Goal: Information Seeking & Learning: Learn about a topic

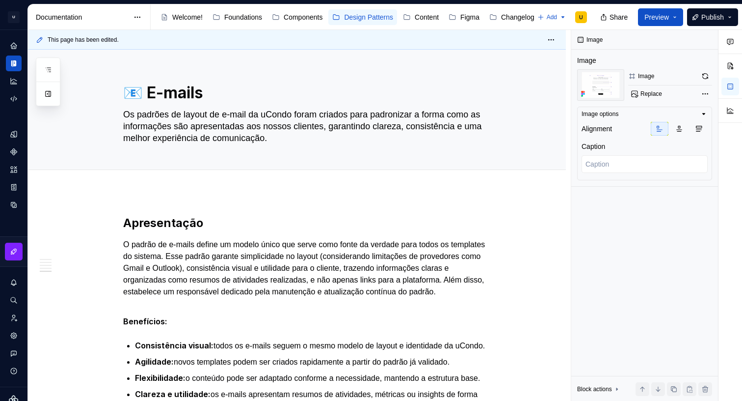
scroll to position [1477, 0]
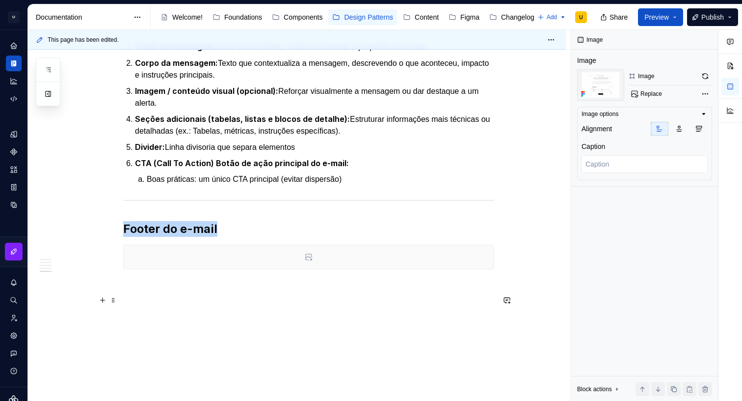
click at [309, 262] on div at bounding box center [309, 257] width 370 height 24
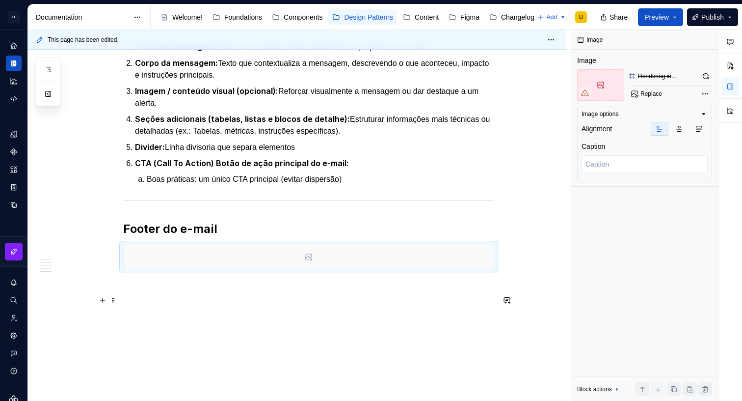
click at [368, 264] on div at bounding box center [309, 257] width 370 height 24
click at [315, 260] on div at bounding box center [309, 257] width 370 height 24
click at [704, 74] on button "button" at bounding box center [705, 76] width 13 height 14
type textarea "*"
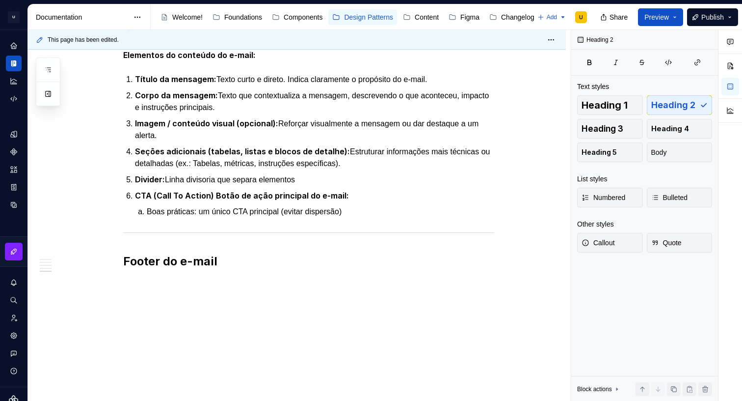
scroll to position [1465, 0]
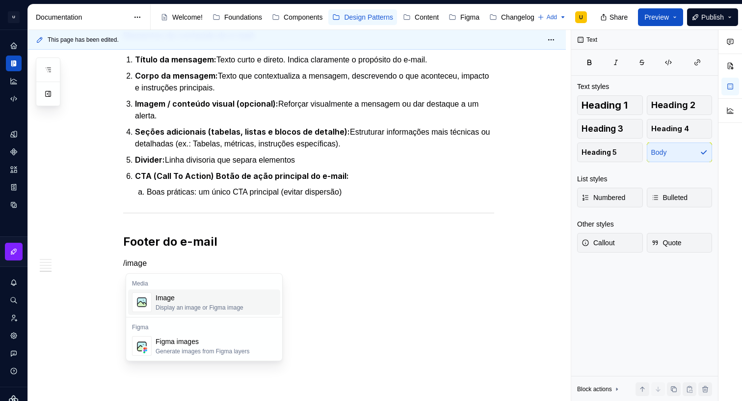
click at [212, 308] on div "Display an image or Figma image" at bounding box center [200, 307] width 88 height 8
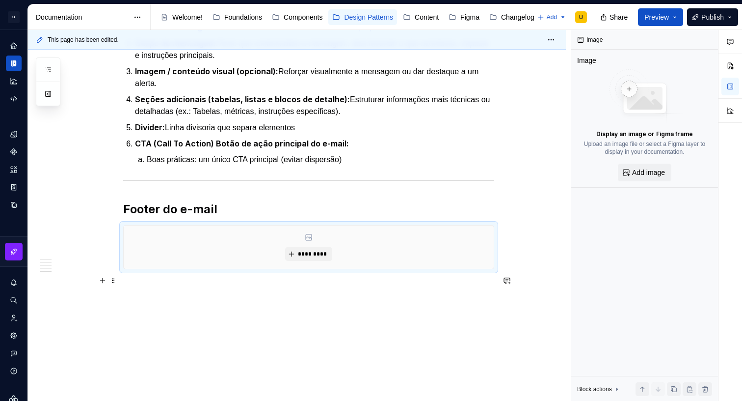
click at [339, 269] on div "*********" at bounding box center [309, 246] width 370 height 43
click at [324, 258] on span "*********" at bounding box center [313, 254] width 30 height 8
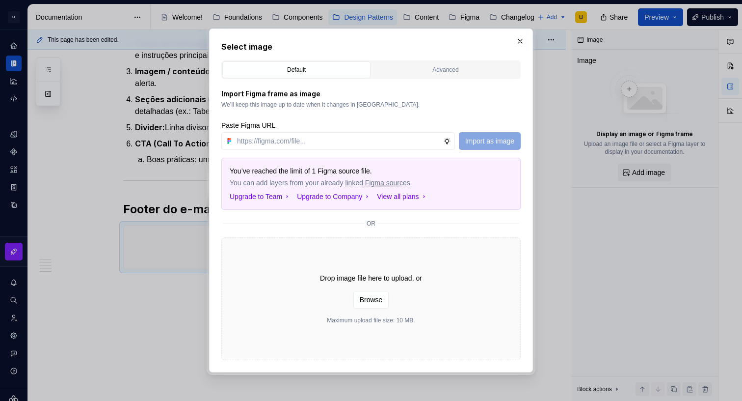
type textarea "*"
paste input "[URL][DOMAIN_NAME]"
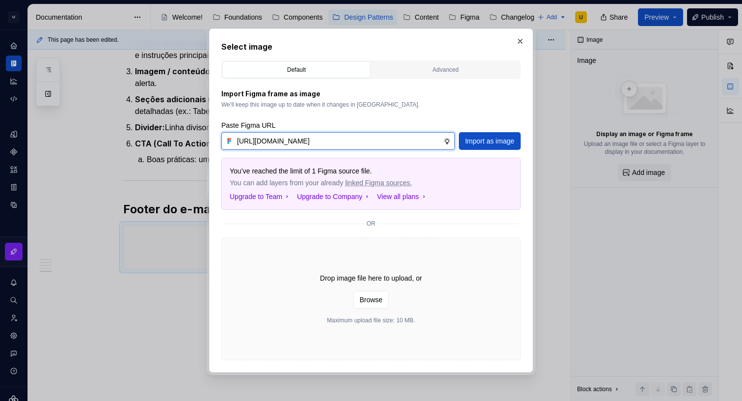
scroll to position [0, 259]
type input "[URL][DOMAIN_NAME]"
click at [465, 140] on span "Import as image" at bounding box center [489, 141] width 49 height 10
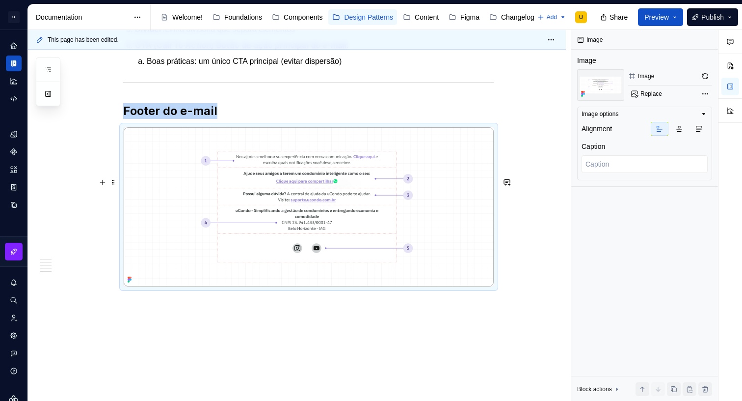
scroll to position [1612, 0]
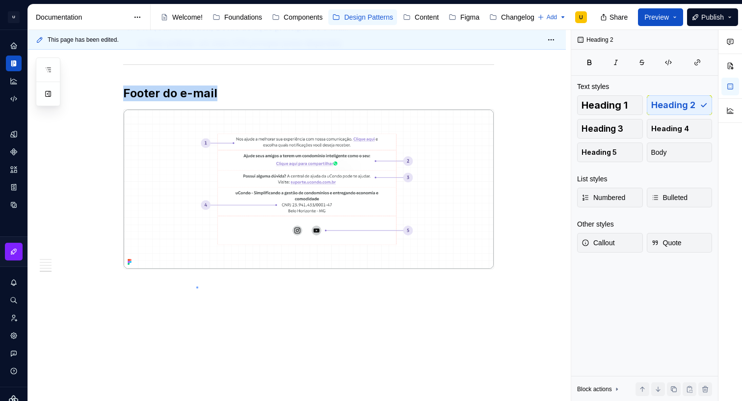
drag, startPoint x: 197, startPoint y: 286, endPoint x: 188, endPoint y: 290, distance: 9.5
click at [196, 286] on div "This page has been edited. 📧 E-mails Os padrões de layout de e-mail da uCondo f…" at bounding box center [299, 215] width 543 height 371
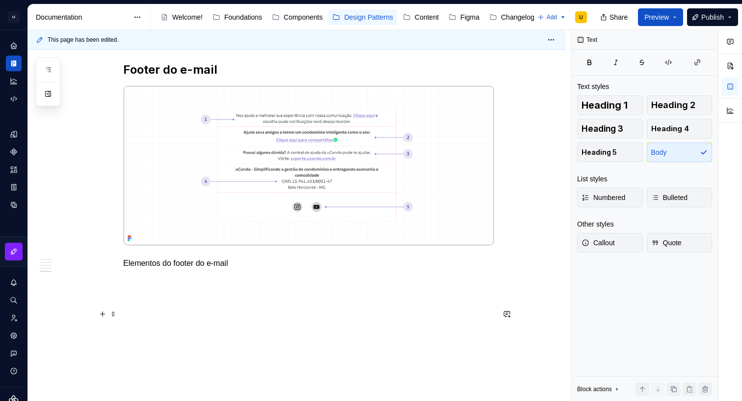
click at [187, 269] on p "Elementos do footer do e-mail" at bounding box center [308, 263] width 371 height 12
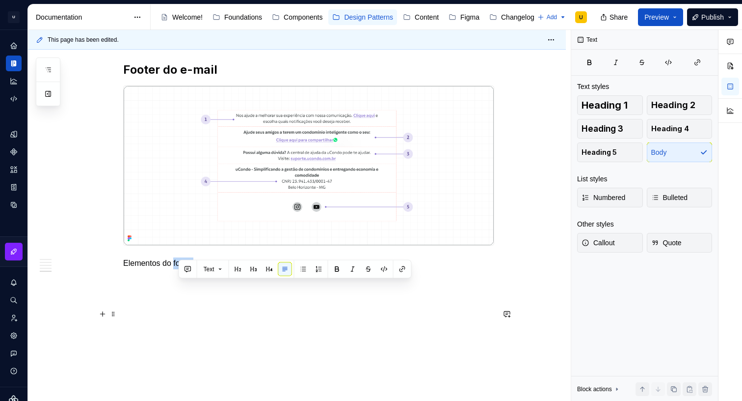
click at [187, 269] on p "Elementos do footer do e-mail" at bounding box center [308, 263] width 371 height 12
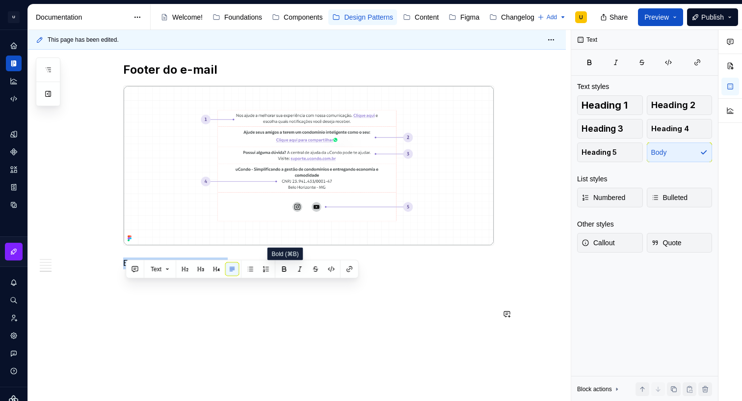
drag, startPoint x: 285, startPoint y: 270, endPoint x: 263, endPoint y: 280, distance: 24.8
click at [285, 270] on button "button" at bounding box center [284, 269] width 14 height 14
click at [257, 269] on p "Elementos do footer do e-mail" at bounding box center [308, 263] width 371 height 12
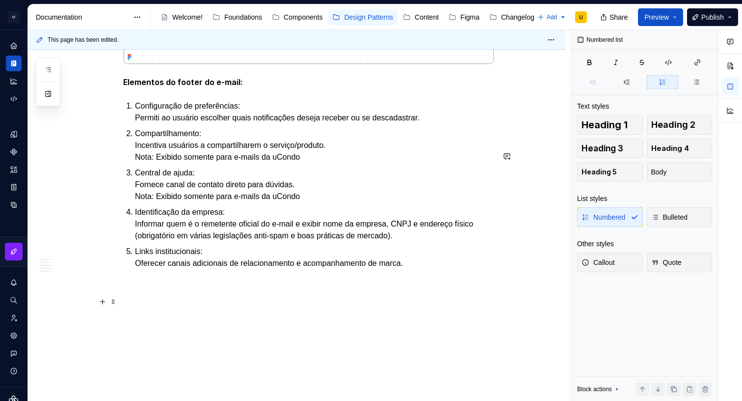
scroll to position [1790, 0]
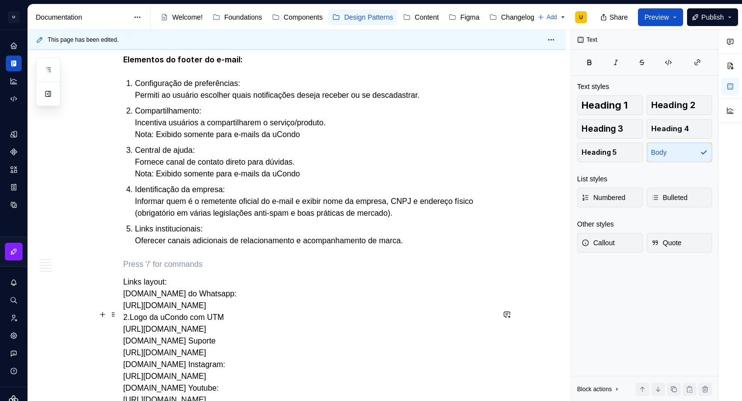
click at [201, 270] on p at bounding box center [308, 264] width 371 height 12
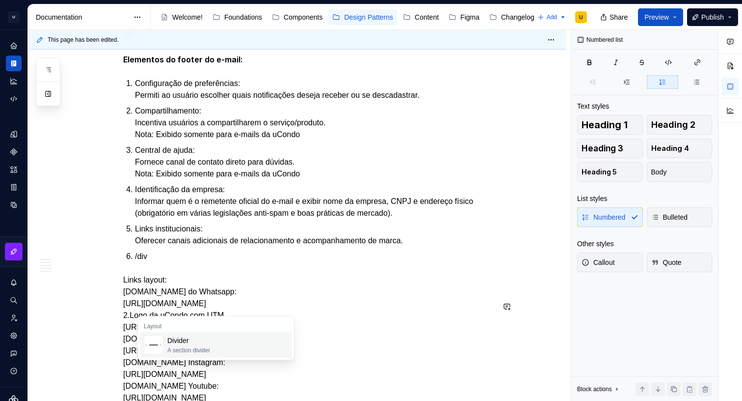
click at [200, 344] on div "Divider" at bounding box center [188, 340] width 43 height 10
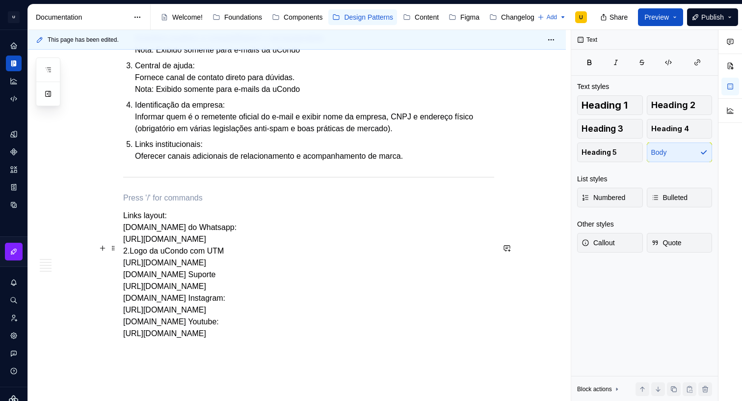
click at [154, 204] on p at bounding box center [308, 198] width 371 height 12
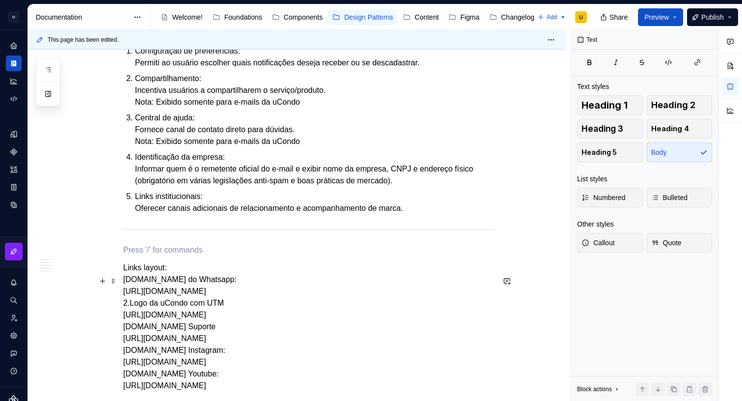
scroll to position [1685, 0]
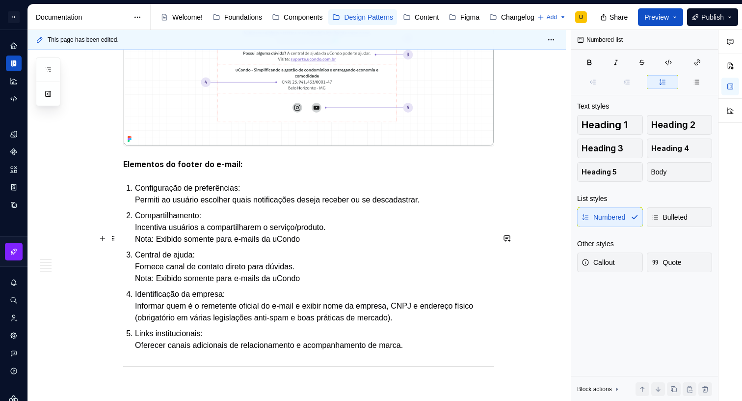
click at [167, 206] on p "Configuração de preferências: Permiti ao usuário escolher quais notificações de…" at bounding box center [314, 194] width 359 height 24
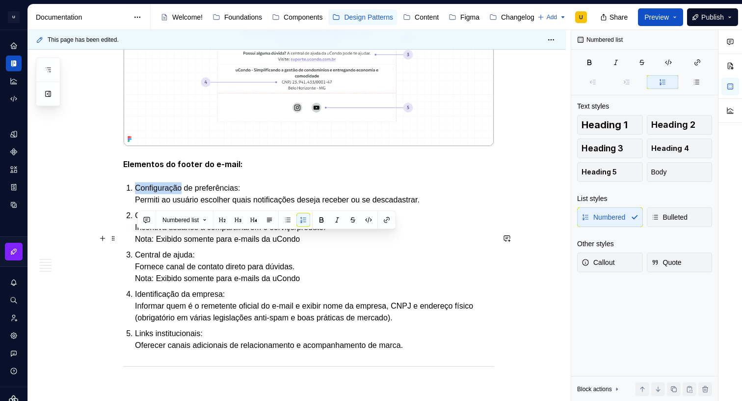
click at [167, 206] on p "Configuração de preferências: Permiti ao usuário escolher quais notificações de…" at bounding box center [314, 194] width 359 height 24
drag, startPoint x: 256, startPoint y: 237, endPoint x: 136, endPoint y: 238, distance: 119.8
click at [136, 206] on li "Configuração de preferências: Permiti ao usuário escolher quais notificações de…" at bounding box center [314, 194] width 359 height 24
drag, startPoint x: 323, startPoint y: 221, endPoint x: 307, endPoint y: 224, distance: 16.4
click at [323, 221] on button "button" at bounding box center [322, 220] width 14 height 14
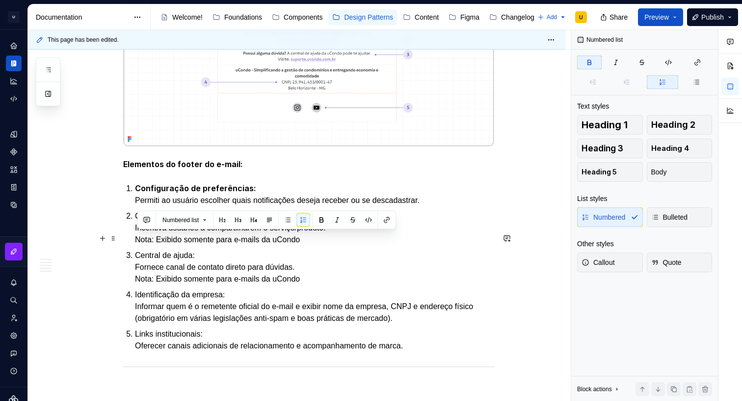
click at [143, 206] on p "Configuração de preferências: Permiti ao usuário escolher quais notificações de…" at bounding box center [314, 194] width 359 height 24
click at [138, 206] on p "Configuração de preferências: Permiti ao usuário escolher quais notificações de…" at bounding box center [314, 194] width 359 height 24
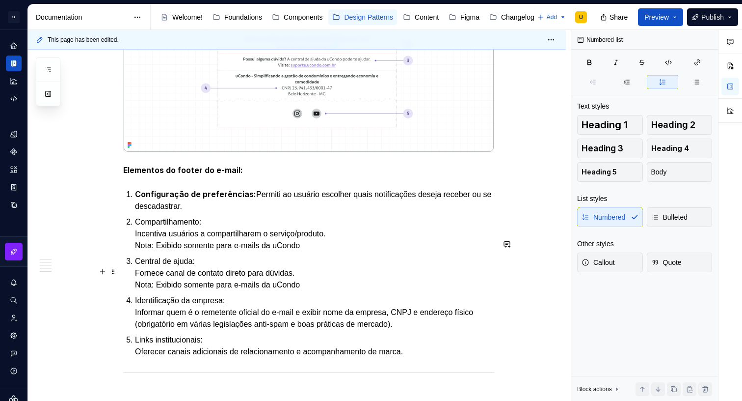
click at [172, 264] on ol "Configuração de preferências: Permiti ao usuário escolher quais notificações de…" at bounding box center [314, 272] width 359 height 169
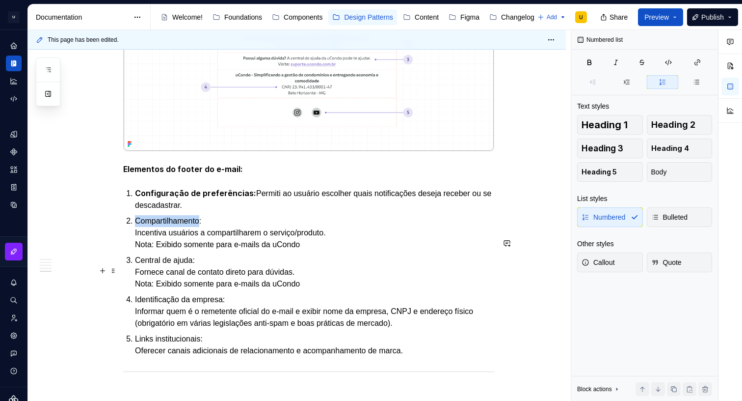
click at [172, 264] on ol "Configuração de preferências: Permiti ao usuário escolher quais notificações de…" at bounding box center [314, 271] width 359 height 169
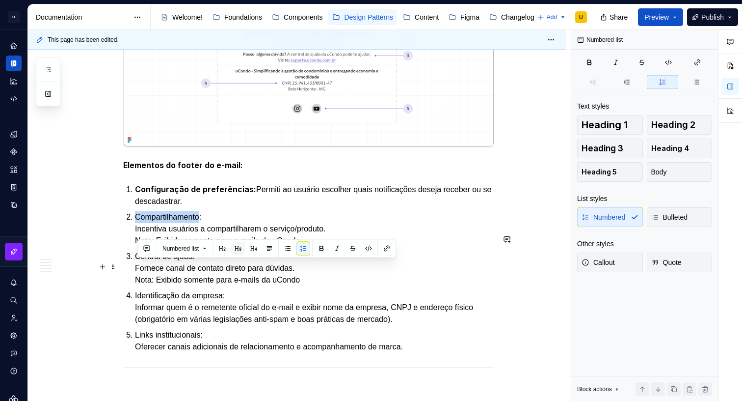
scroll to position [1683, 0]
click at [322, 246] on button "button" at bounding box center [322, 250] width 14 height 14
click at [141, 247] on p "Compartilhamento : Incentiva usuários a compartilharem o serviço/produto. Nota:…" at bounding box center [314, 230] width 359 height 36
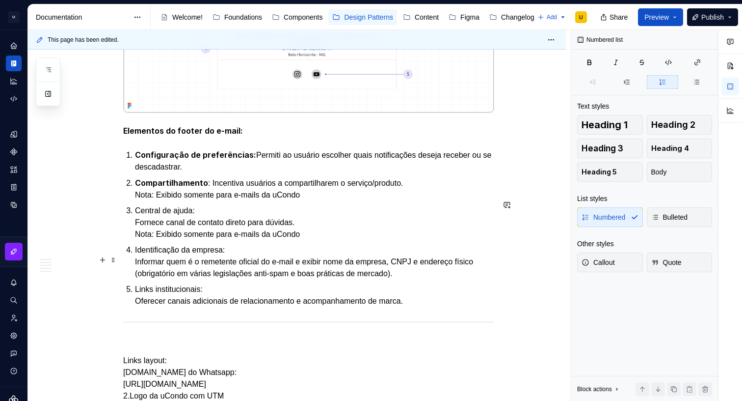
scroll to position [1737, 0]
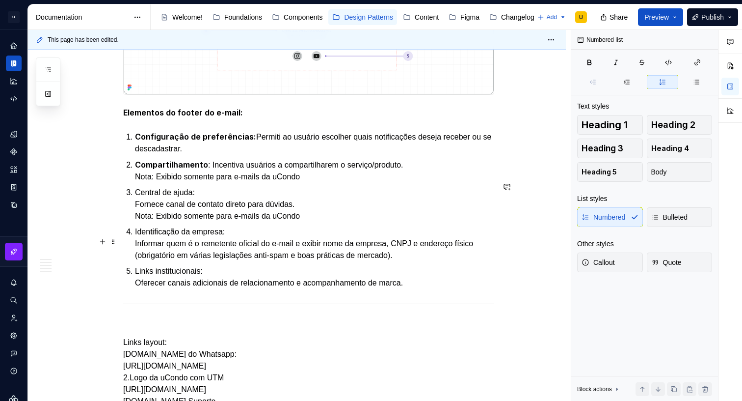
click at [174, 222] on p "Central de ajuda: Fornece canal de contato direto para dúvidas. Nota: Exibido s…" at bounding box center [314, 204] width 359 height 35
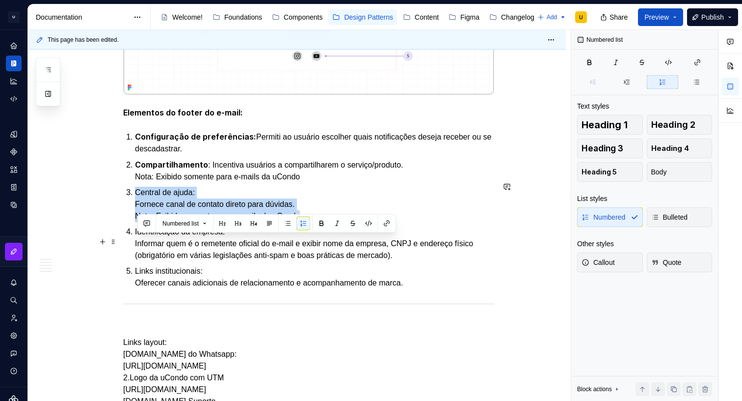
click at [174, 222] on p "Central de ajuda: Fornece canal de contato direto para dúvidas. Nota: Exibido s…" at bounding box center [314, 204] width 359 height 35
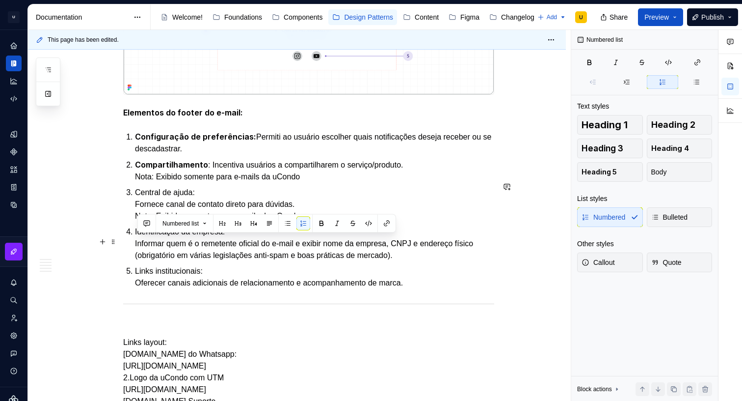
click at [206, 222] on p "Central de ajuda: Fornece canal de contato direto para dúvidas. Nota: Exibido s…" at bounding box center [314, 204] width 359 height 35
drag, startPoint x: 201, startPoint y: 240, endPoint x: 192, endPoint y: 235, distance: 10.5
click at [321, 224] on button "button" at bounding box center [322, 224] width 14 height 14
click at [156, 222] on p "Central de ajuda: Fornece canal de contato direto para dúvidas. Nota: Exibido s…" at bounding box center [314, 205] width 359 height 36
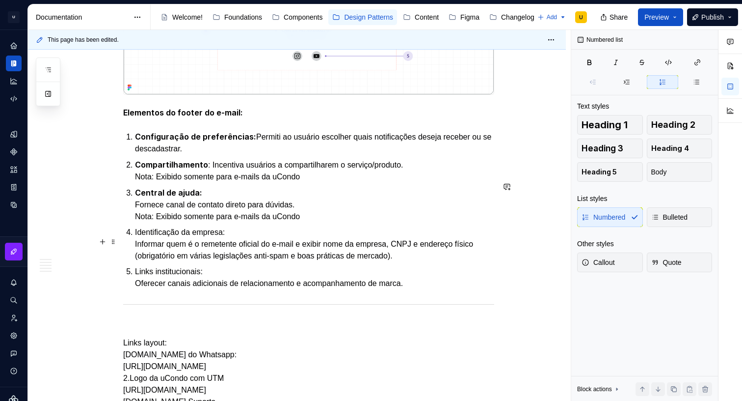
click at [138, 222] on p "Central de ajuda: Fornece canal de contato direto para dúvidas. Nota: Exibido s…" at bounding box center [314, 205] width 359 height 36
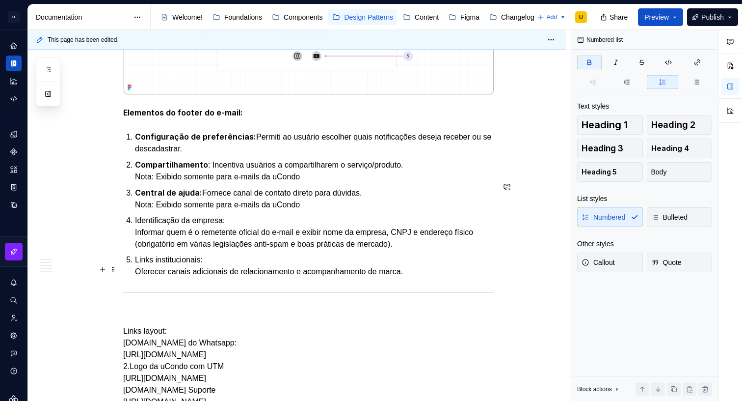
click at [163, 250] on p "Identificação da empresa: Informar quem é o remetente oficial do e-mail e exibi…" at bounding box center [314, 232] width 359 height 35
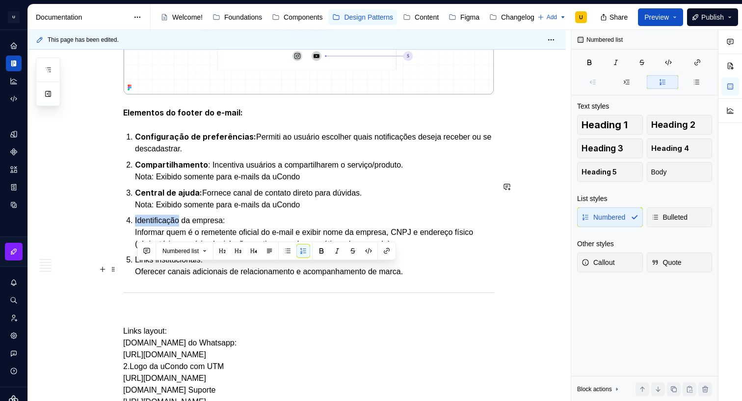
click at [163, 250] on p "Identificação da empresa: Informar quem é o remetente oficial do e-mail e exibi…" at bounding box center [314, 232] width 359 height 35
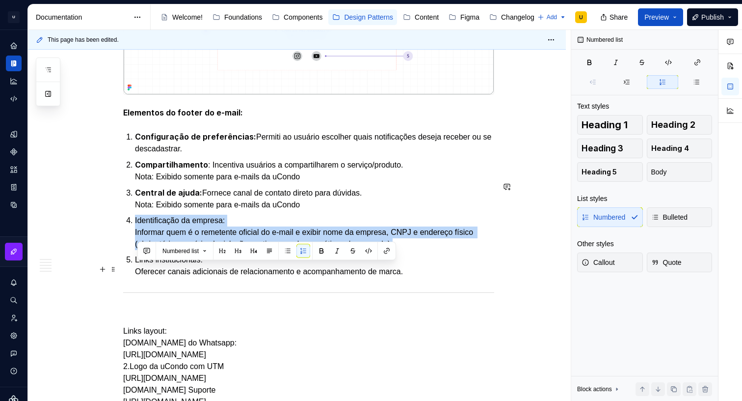
click at [163, 250] on p "Identificação da empresa: Informar quem é o remetente oficial do e-mail e exibi…" at bounding box center [314, 232] width 359 height 35
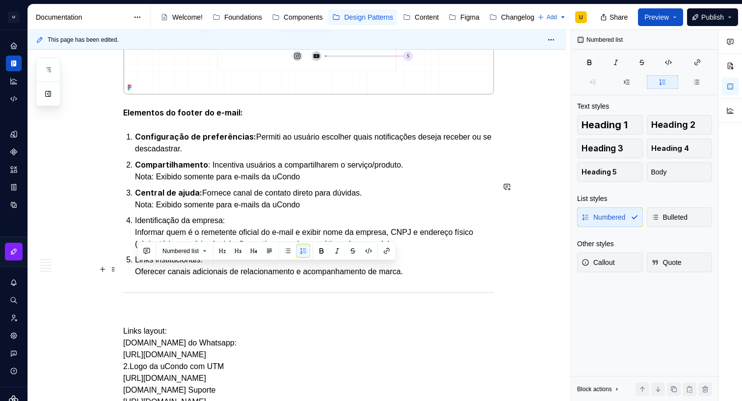
drag, startPoint x: 212, startPoint y: 268, endPoint x: 222, endPoint y: 268, distance: 10.3
click at [212, 250] on p "Identificação da empresa: Informar quem é o remetente oficial do e-mail e exibi…" at bounding box center [314, 232] width 359 height 35
drag, startPoint x: 177, startPoint y: 269, endPoint x: 132, endPoint y: 269, distance: 44.7
click at [135, 250] on li "Identificação da empresa: Informar quem é o remetente oficial do e-mail e exibi…" at bounding box center [314, 232] width 359 height 35
click at [325, 250] on button "button" at bounding box center [322, 251] width 14 height 14
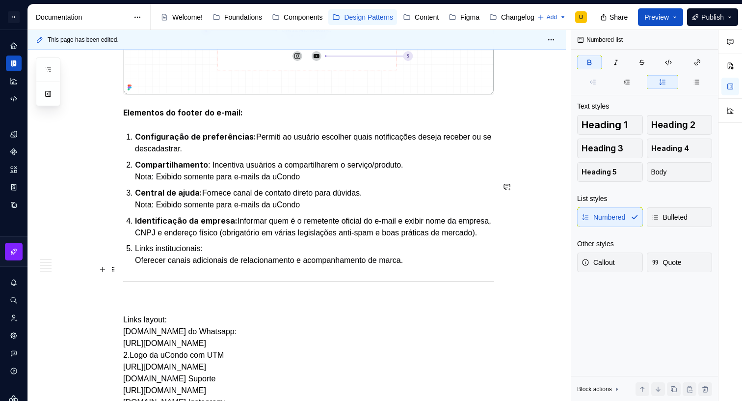
scroll to position [1764, 0]
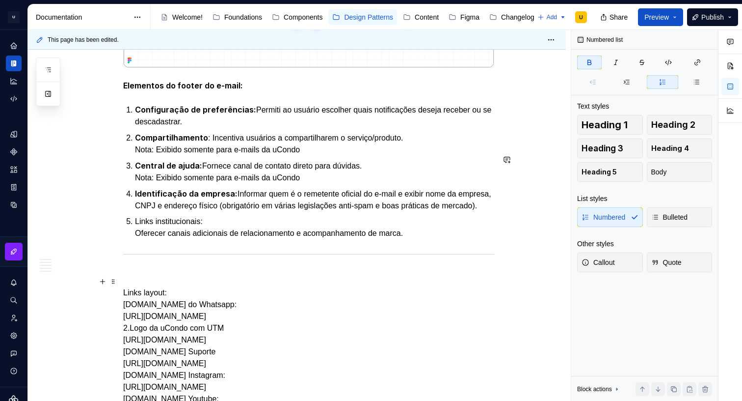
click at [156, 239] on p "Links institucionais: Oferecer canais adicionais de relacionamento e acompanham…" at bounding box center [314, 228] width 359 height 24
click at [147, 239] on p "Links institucionais: Oferecer canais adicionais de relacionamento e acompanham…" at bounding box center [314, 228] width 359 height 24
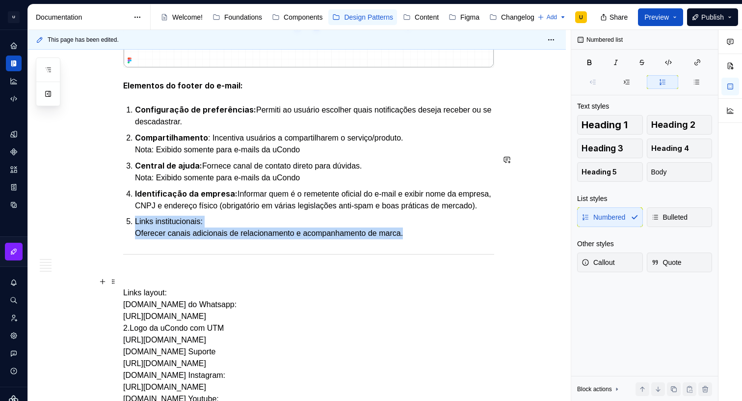
click at [147, 239] on p "Links institucionais: Oferecer canais adicionais de relacionamento e acompanham…" at bounding box center [314, 228] width 359 height 24
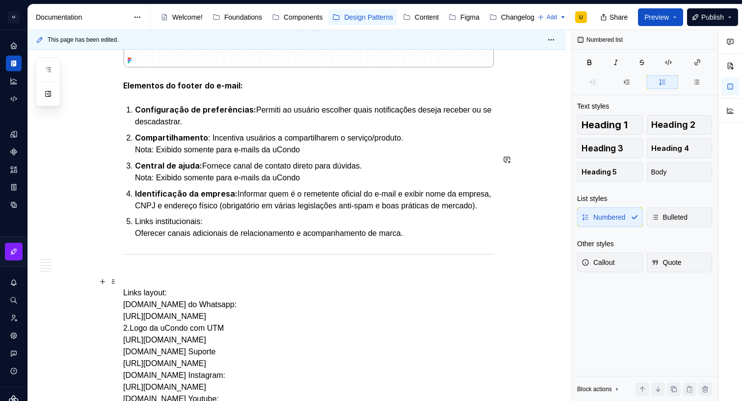
drag, startPoint x: 189, startPoint y: 272, endPoint x: 206, endPoint y: 280, distance: 19.1
click at [189, 239] on ol "Configuração de preferências: Permiti ao usuário escolher quais notificações de…" at bounding box center [314, 172] width 359 height 136
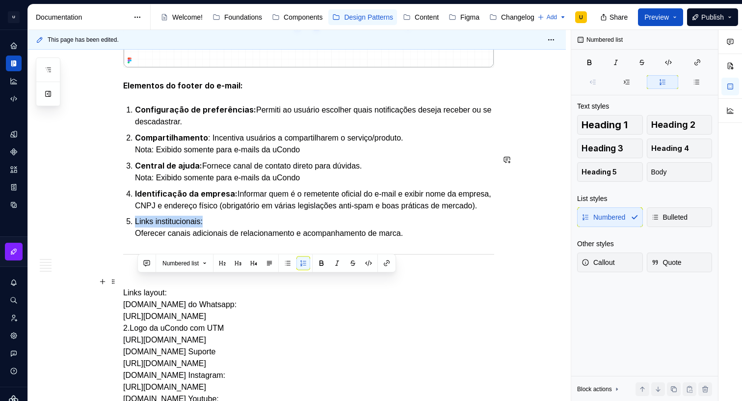
drag, startPoint x: 96, startPoint y: 284, endPoint x: 159, endPoint y: 276, distance: 63.3
click at [325, 261] on button "button" at bounding box center [322, 263] width 14 height 14
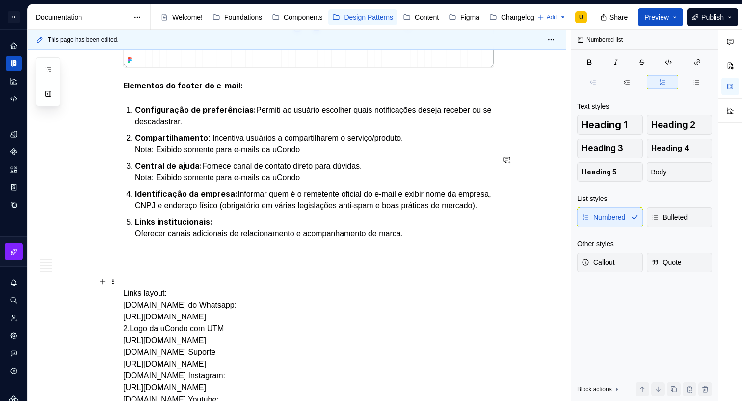
drag, startPoint x: 156, startPoint y: 290, endPoint x: 144, endPoint y: 294, distance: 12.4
click at [156, 240] on p "Links institucionais: Oferecer canais adicionais de relacionamento e acompanham…" at bounding box center [314, 228] width 359 height 24
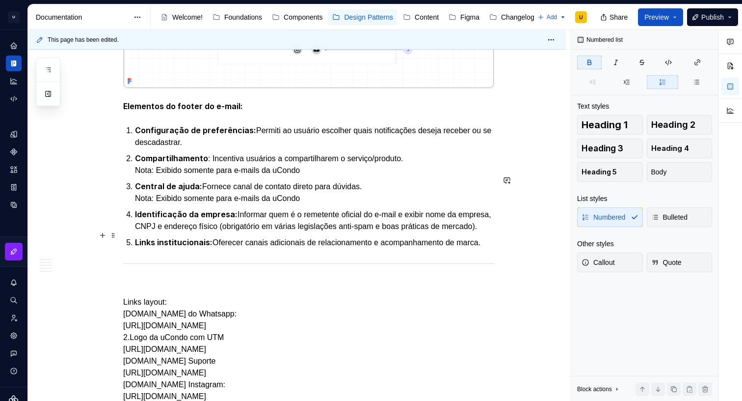
scroll to position [1741, 0]
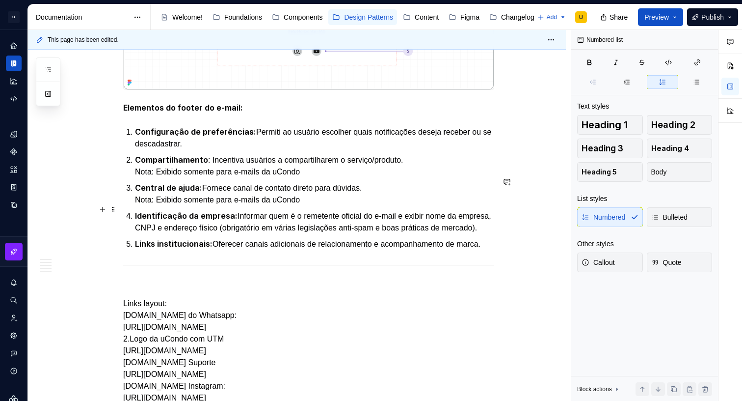
click at [159, 178] on p "Compartilhamento : Incentiva usuários a compartilharem o serviço/produto. Nota:…" at bounding box center [314, 166] width 359 height 24
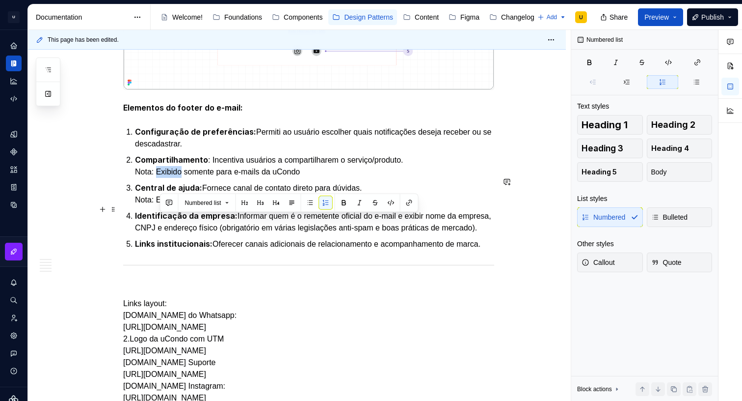
click at [160, 178] on p "Compartilhamento : Incentiva usuários a compartilharem o serviço/produto. Nota:…" at bounding box center [314, 166] width 359 height 24
click at [152, 178] on p "Compartilhamento : Incentiva usuários a compartilharem o serviço/produto. Nota:…" at bounding box center [314, 166] width 359 height 24
drag, startPoint x: 157, startPoint y: 221, endPoint x: 139, endPoint y: 219, distance: 17.7
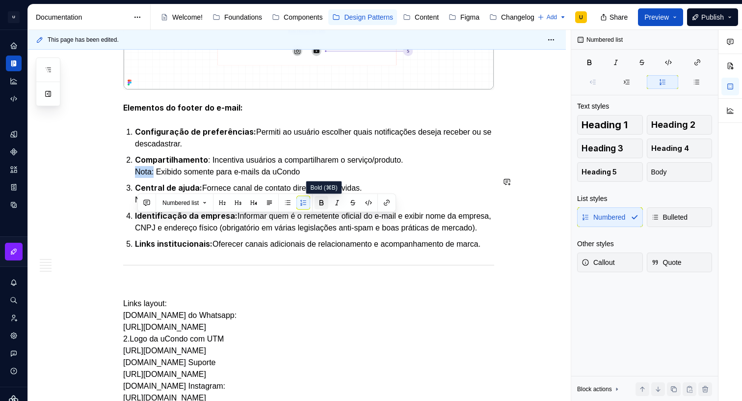
click at [323, 201] on button "button" at bounding box center [322, 203] width 14 height 14
click at [156, 206] on p "Central de ajuda: Fornece canal de contato direto para dúvidas. Nota: Exibido s…" at bounding box center [314, 194] width 359 height 24
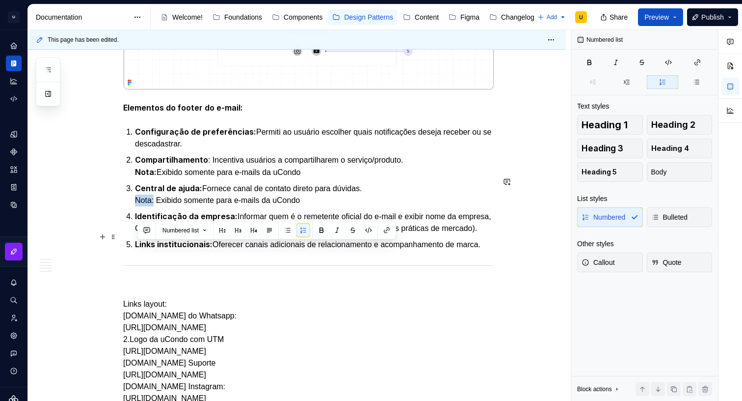
drag, startPoint x: 141, startPoint y: 249, endPoint x: 124, endPoint y: 248, distance: 16.7
click at [326, 226] on button "button" at bounding box center [322, 230] width 14 height 14
click at [237, 207] on p "Central de ajuda: Fornece canal de contato direto para dúvidas. Nota: Exibido s…" at bounding box center [314, 194] width 359 height 25
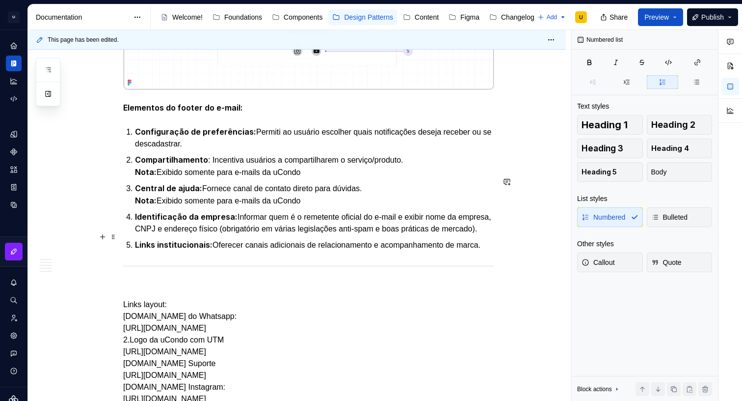
click at [223, 207] on p "Central de ajuda: Fornece canal de contato direto para dúvidas. Nota: Exibido s…" at bounding box center [314, 194] width 359 height 25
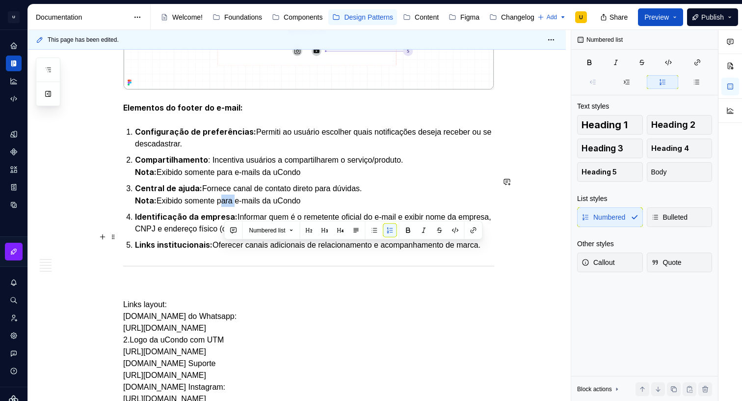
click at [224, 207] on p "Central de ajuda: Fornece canal de contato direto para dúvidas. Nota: Exibido s…" at bounding box center [314, 194] width 359 height 25
click at [223, 207] on p "Central de ajuda: Fornece canal de contato direto para dúvidas. Nota: Exibido s…" at bounding box center [314, 194] width 359 height 25
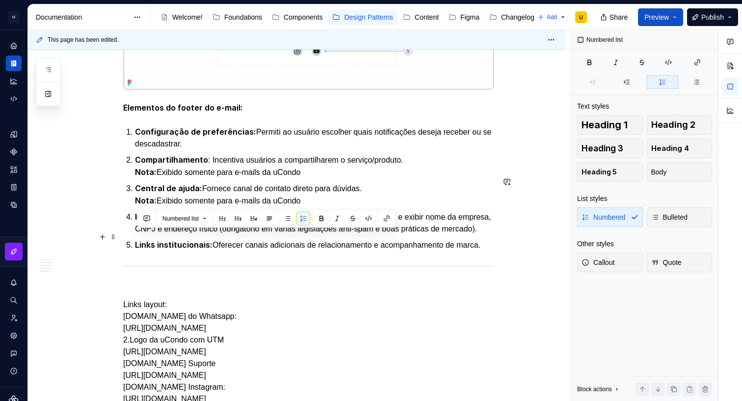
click at [312, 207] on p "Central de ajuda: Fornece canal de contato direto para dúvidas. Nota: Exibido s…" at bounding box center [314, 194] width 359 height 25
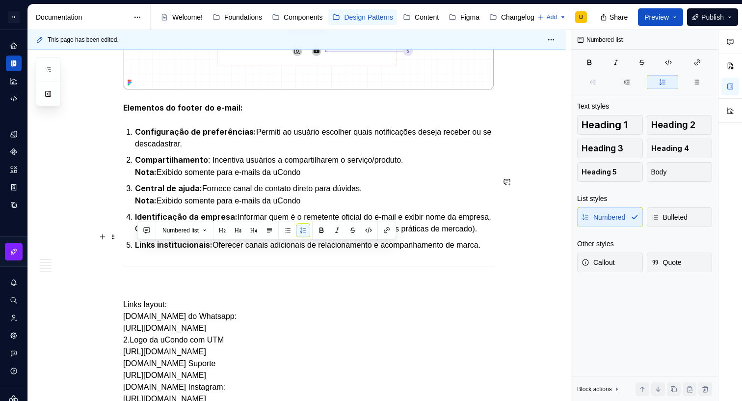
drag, startPoint x: 237, startPoint y: 247, endPoint x: 121, endPoint y: 251, distance: 116.4
click at [202, 233] on button "Numbered list" at bounding box center [184, 230] width 53 height 14
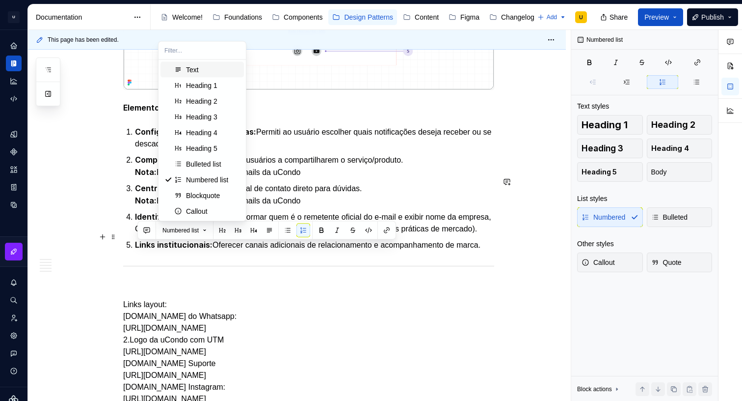
click at [207, 207] on p "Central de ajuda: Fornece canal de contato direto para dúvidas. Nota: Exibido s…" at bounding box center [314, 194] width 359 height 25
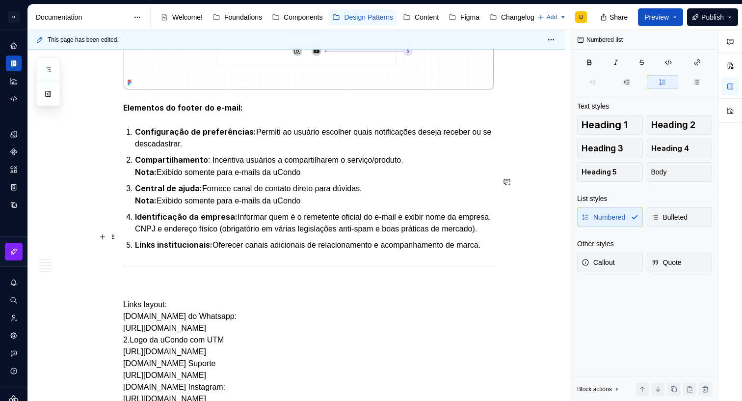
click at [205, 207] on p "Central de ajuda: Fornece canal de contato direto para dúvidas. Nota: Exibido s…" at bounding box center [314, 194] width 359 height 25
drag, startPoint x: 232, startPoint y: 247, endPoint x: 189, endPoint y: 251, distance: 43.4
click at [231, 207] on p "Central de ajuda: Fornece canal de contato direto para dúvidas. Nota: Exibido s…" at bounding box center [314, 194] width 359 height 25
click at [140, 205] on strong "Nota:" at bounding box center [146, 200] width 22 height 10
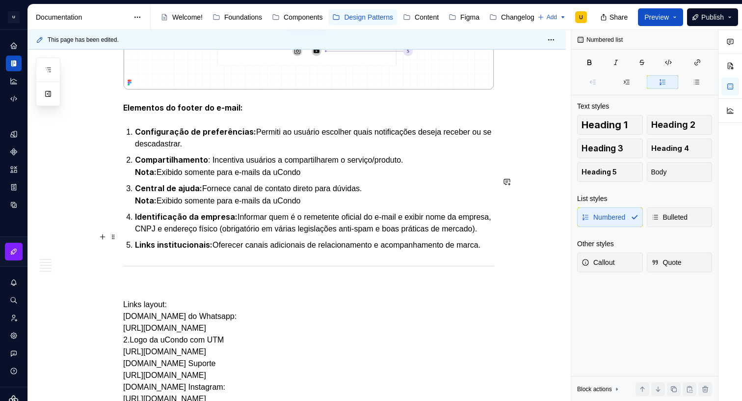
click at [138, 205] on strong "Nota:" at bounding box center [146, 200] width 22 height 10
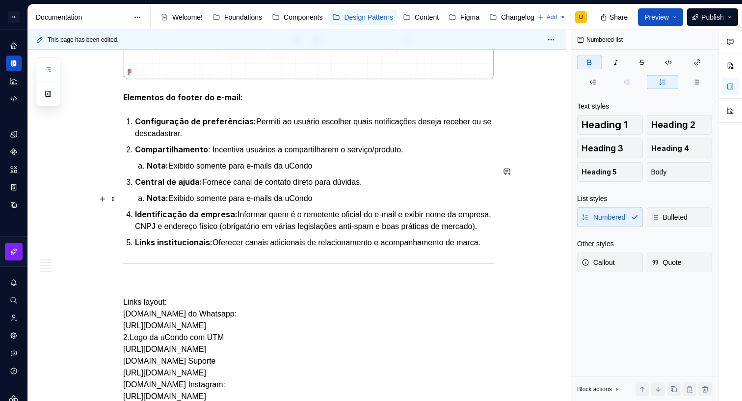
scroll to position [1744, 0]
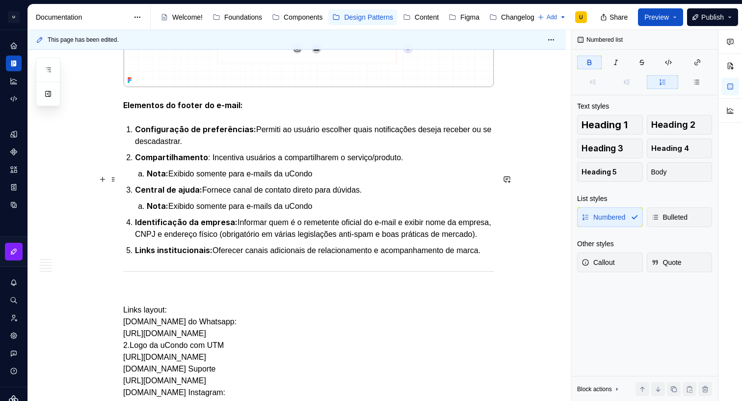
click at [204, 134] on strong "Configuração de preferências:" at bounding box center [195, 129] width 121 height 10
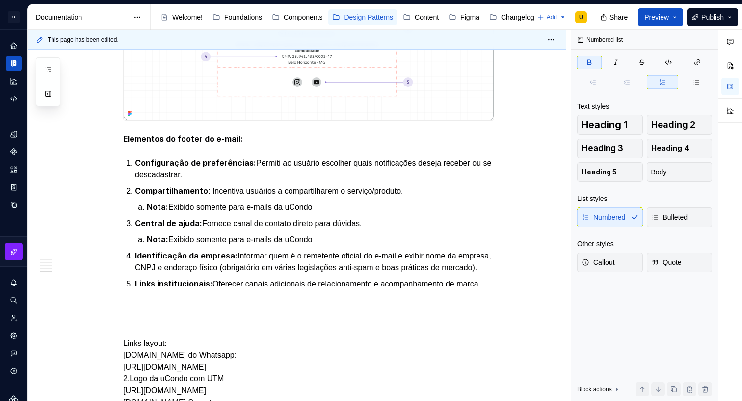
scroll to position [1502, 0]
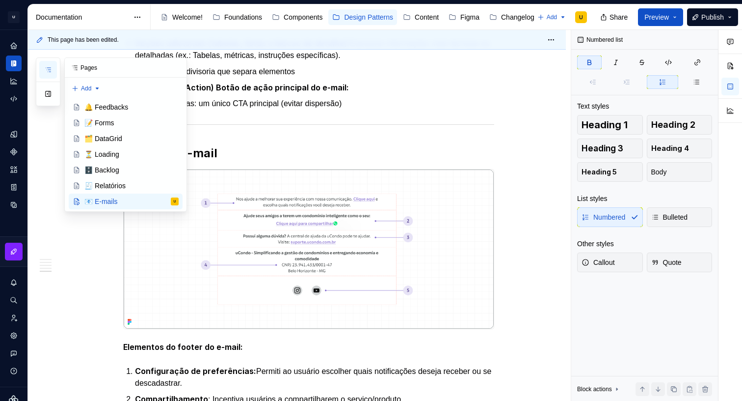
click at [53, 74] on button "button" at bounding box center [48, 70] width 18 height 18
click at [124, 188] on div "🧾 Relatórios" at bounding box center [104, 186] width 41 height 10
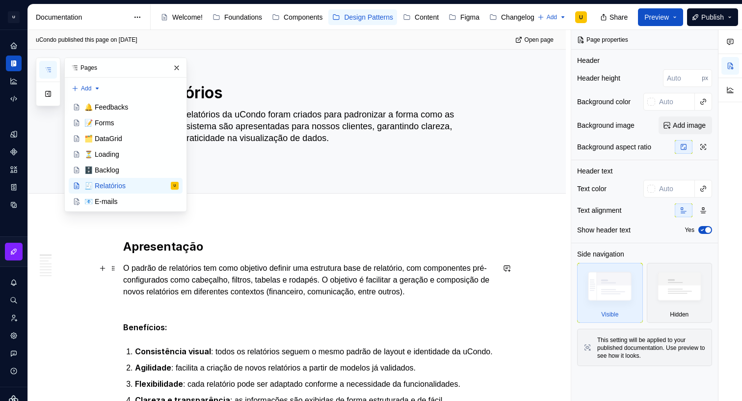
click at [296, 265] on p "O padrão de relatórios tem como objetivo definir uma estrutura base de relatóri…" at bounding box center [308, 279] width 371 height 35
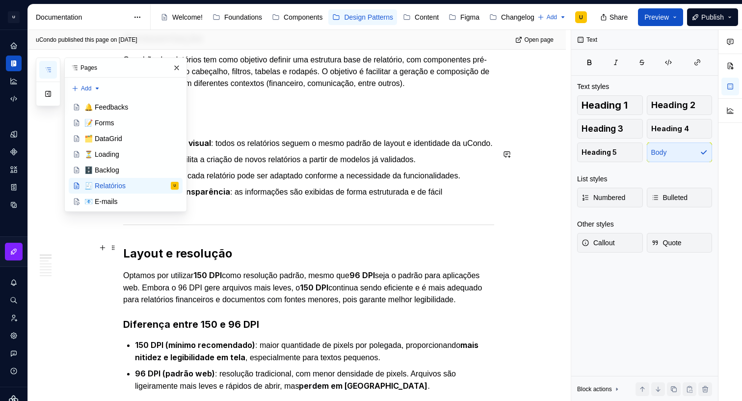
scroll to position [457, 0]
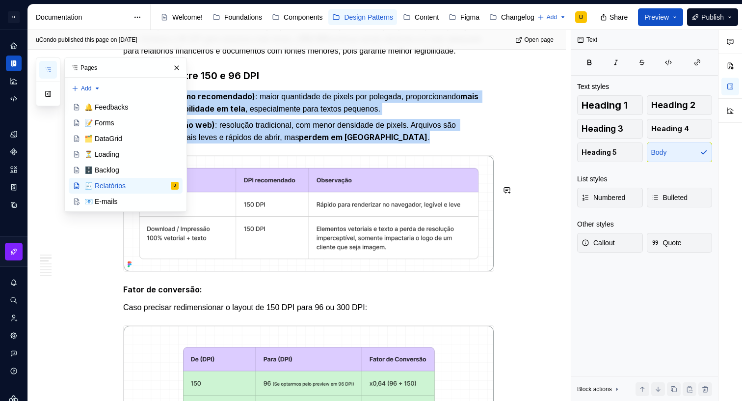
click at [296, 265] on img at bounding box center [309, 213] width 370 height 115
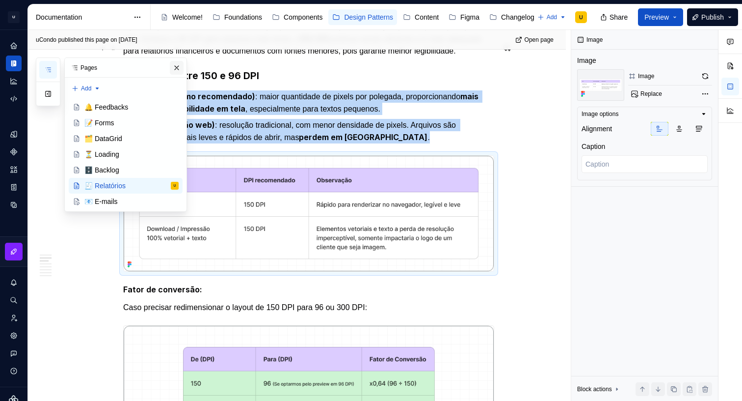
click at [175, 66] on button "button" at bounding box center [177, 68] width 14 height 14
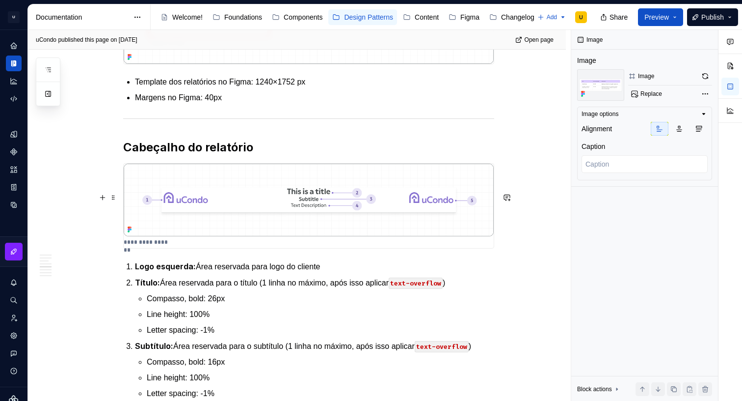
scroll to position [1229, 0]
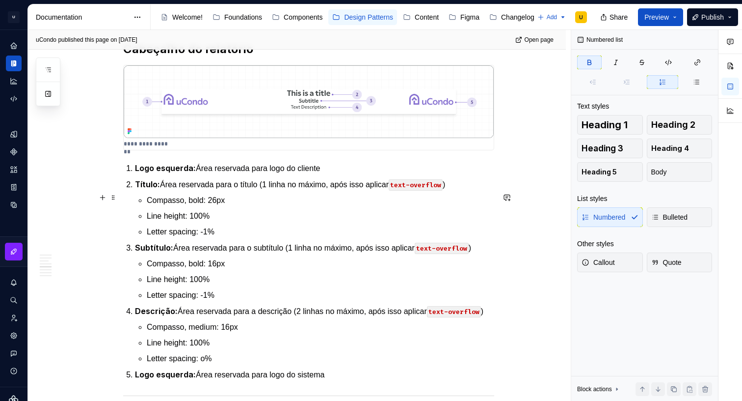
click at [161, 173] on strong "Logo esquerda:" at bounding box center [165, 168] width 61 height 10
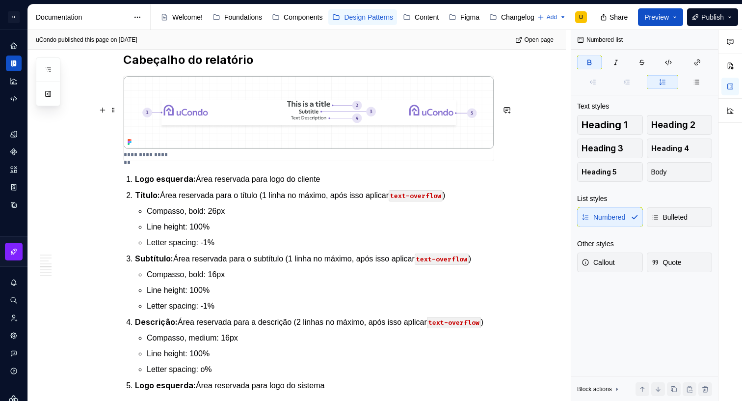
scroll to position [1217, 0]
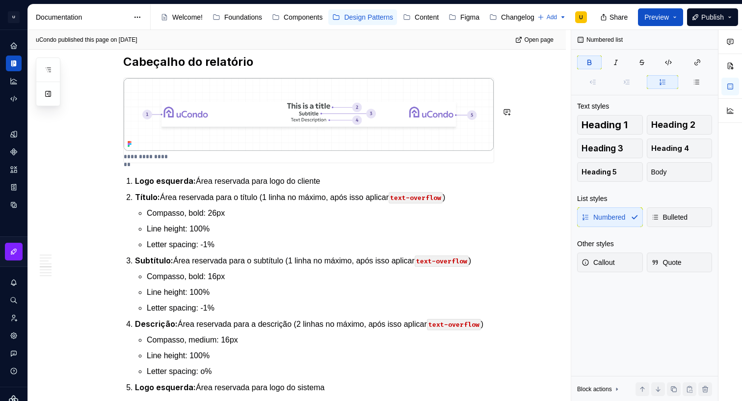
click at [148, 161] on p "**********" at bounding box center [148, 157] width 48 height 8
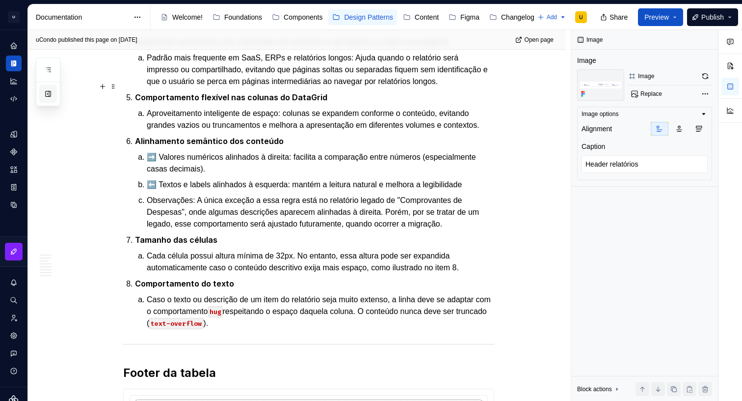
scroll to position [2515, 0]
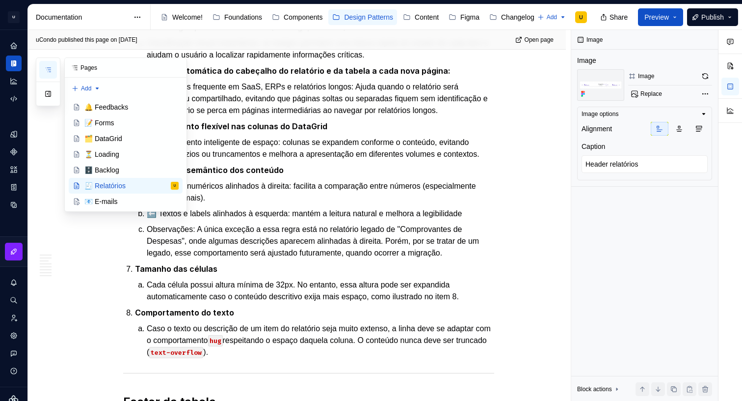
click at [48, 76] on button "button" at bounding box center [48, 70] width 18 height 18
click at [109, 196] on div "📧 E-mails" at bounding box center [100, 201] width 33 height 10
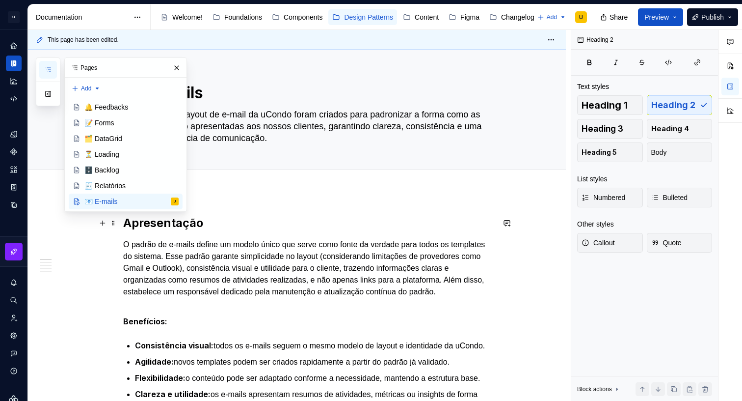
click at [265, 224] on h2 "Apresentação" at bounding box center [308, 223] width 371 height 16
click at [176, 71] on button "button" at bounding box center [177, 68] width 14 height 14
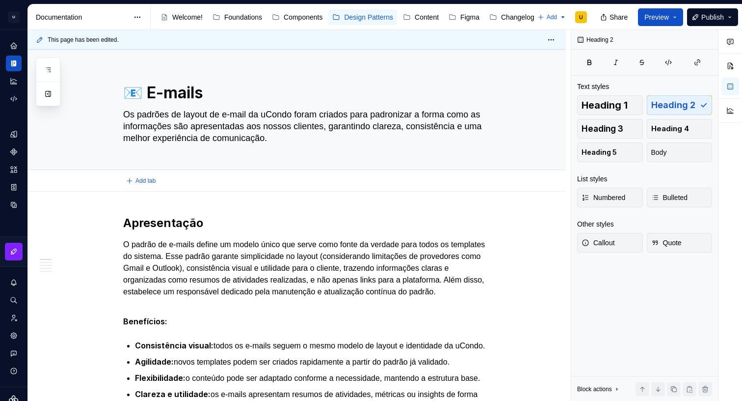
type textarea "*"
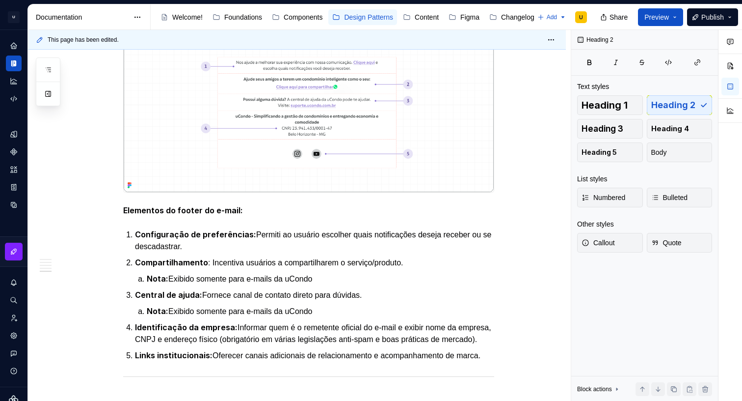
scroll to position [1990, 0]
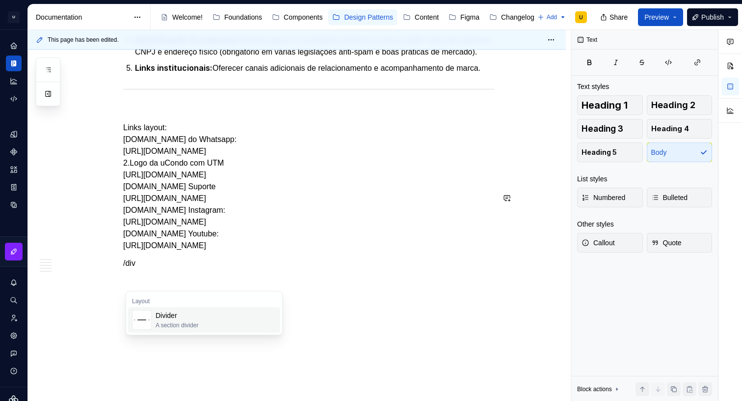
click at [191, 324] on div "A section divider" at bounding box center [177, 325] width 43 height 8
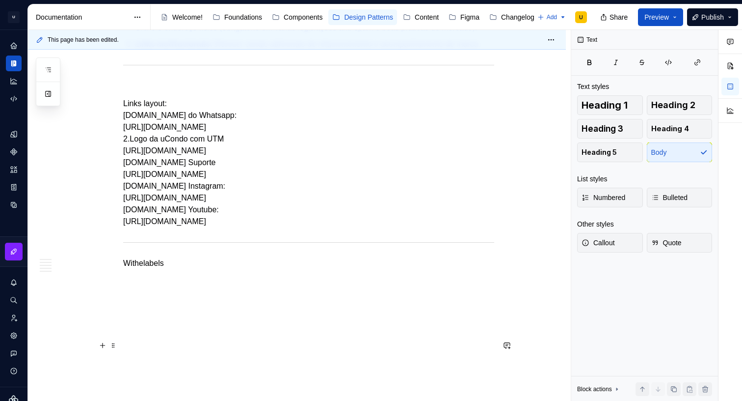
click at [162, 269] on p "Withelabels" at bounding box center [308, 263] width 371 height 12
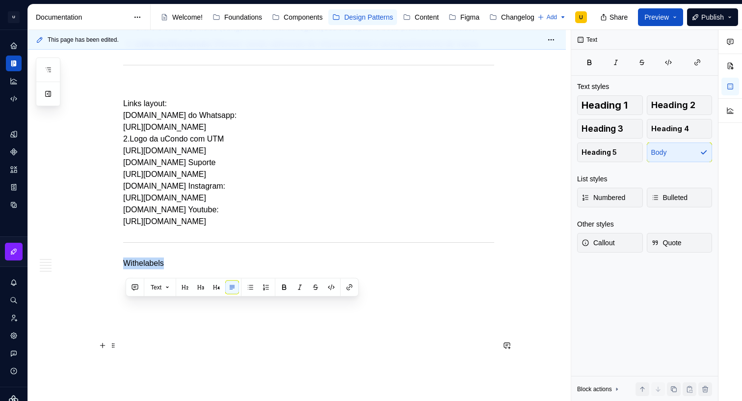
click at [162, 269] on p "Withelabels" at bounding box center [308, 263] width 371 height 12
click at [186, 289] on button "button" at bounding box center [185, 287] width 14 height 14
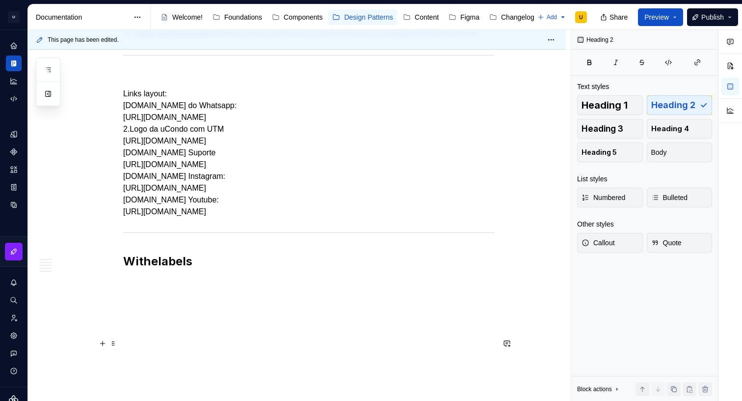
drag, startPoint x: 207, startPoint y: 317, endPoint x: 197, endPoint y: 334, distance: 19.4
click at [207, 269] on h2 "Withelabels" at bounding box center [308, 261] width 371 height 16
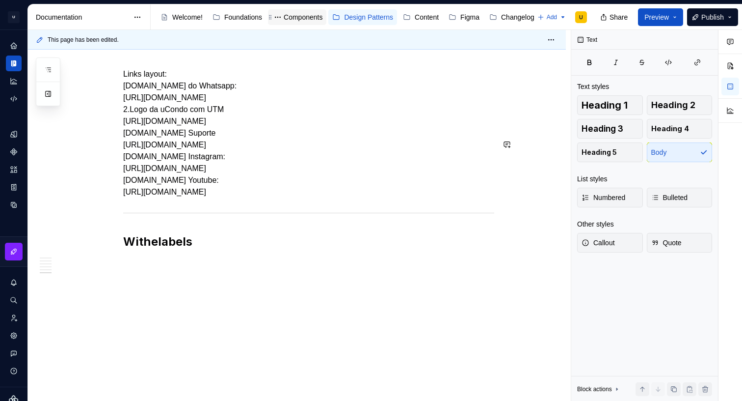
scroll to position [2025, 0]
click at [197, 249] on h2 "Withelabels" at bounding box center [308, 242] width 371 height 16
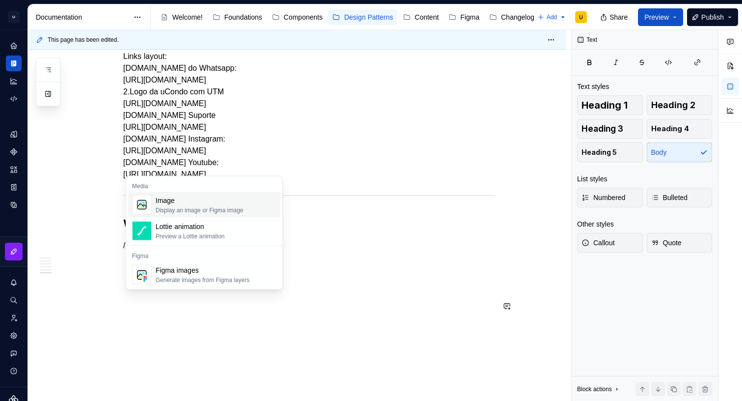
click at [173, 201] on div "Image" at bounding box center [200, 200] width 88 height 10
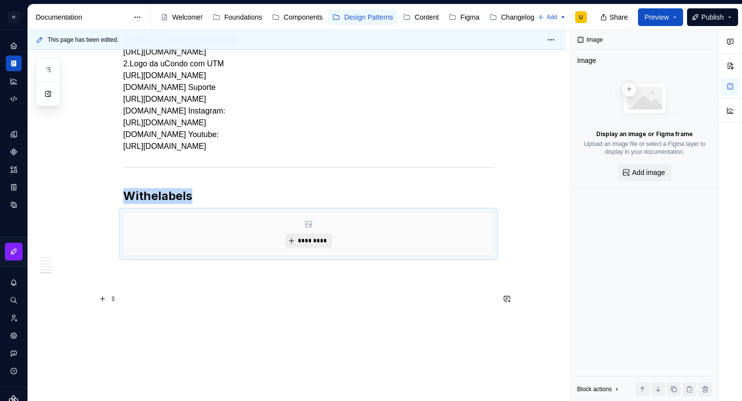
click at [326, 245] on span "*********" at bounding box center [313, 241] width 30 height 8
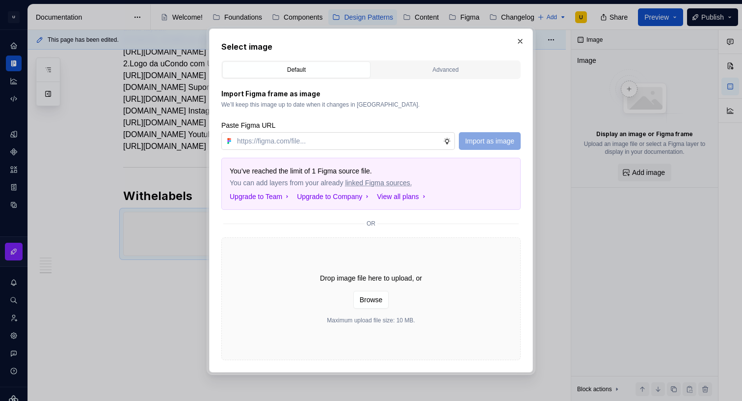
click at [374, 140] on input "text" at bounding box center [338, 141] width 210 height 18
type textarea "*"
type input "[URL][DOMAIN_NAME]"
type textarea "*"
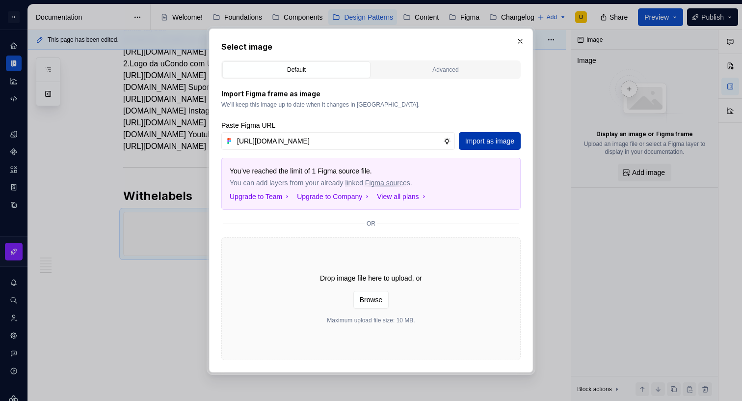
type input "[URL][DOMAIN_NAME]"
click at [473, 148] on button "Import as image" at bounding box center [490, 141] width 62 height 18
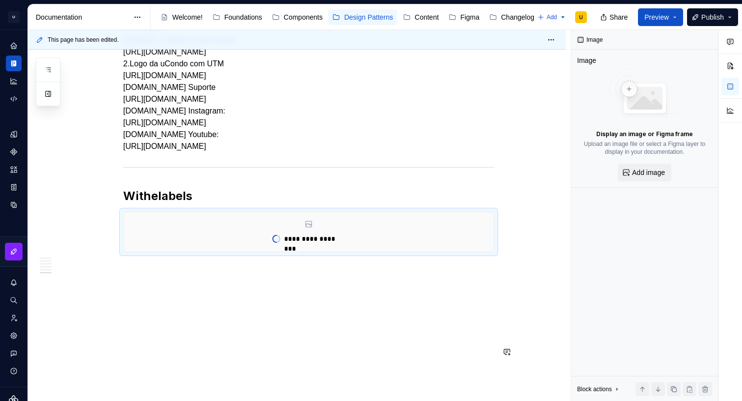
type textarea "*"
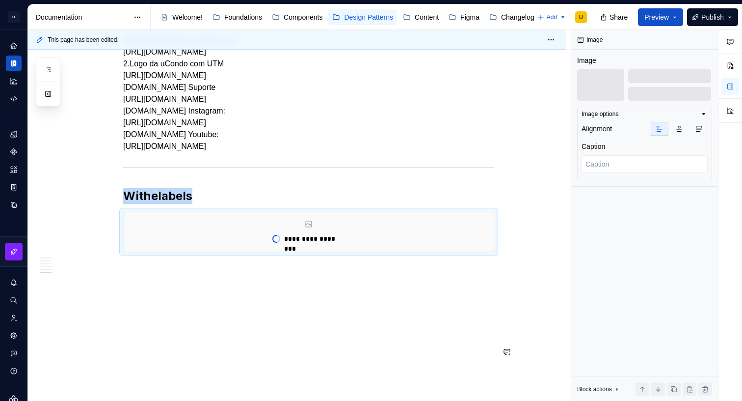
drag, startPoint x: 334, startPoint y: 362, endPoint x: 250, endPoint y: 364, distance: 83.5
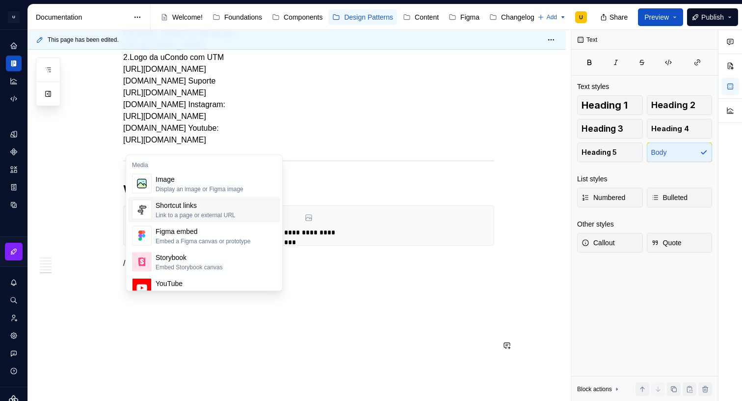
click at [202, 186] on div "Display an image or Figma image" at bounding box center [200, 189] width 88 height 8
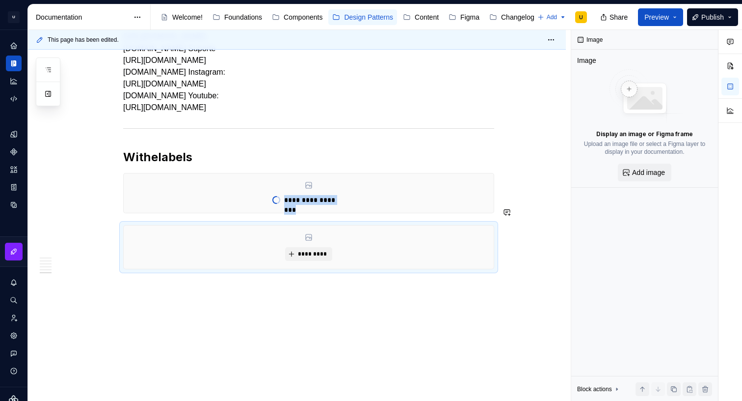
scroll to position [2085, 0]
click at [305, 258] on span "*********" at bounding box center [313, 254] width 30 height 8
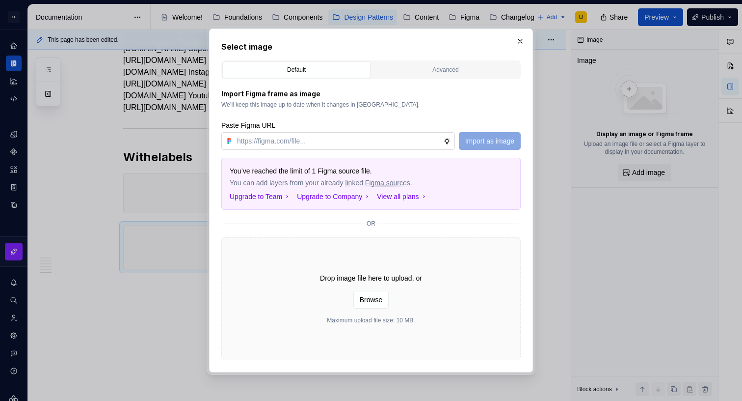
drag, startPoint x: 382, startPoint y: 132, endPoint x: 378, endPoint y: 136, distance: 5.9
click at [382, 132] on input "text" at bounding box center [338, 141] width 210 height 18
type input "[URL][DOMAIN_NAME]"
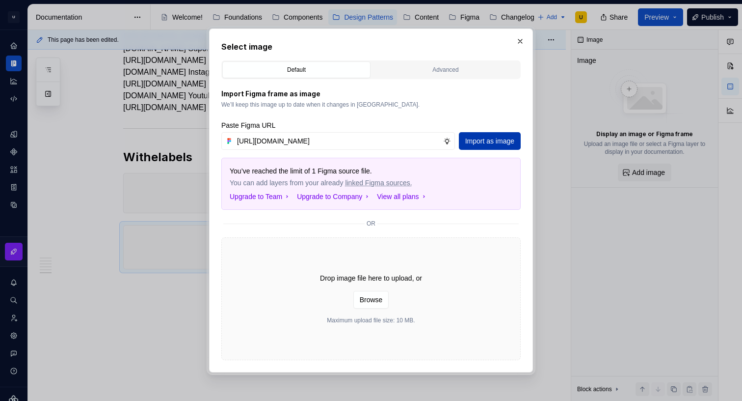
click at [473, 136] on span "Import as image" at bounding box center [489, 141] width 49 height 10
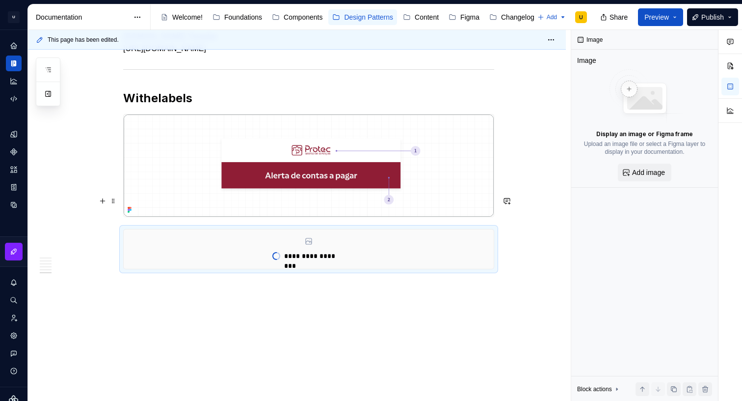
scroll to position [2205, 0]
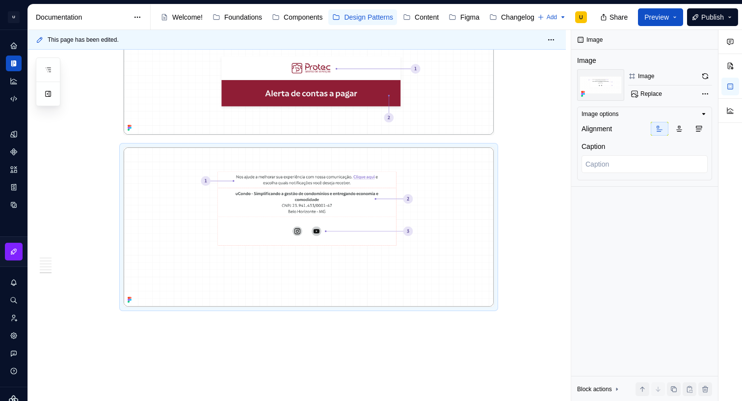
type textarea "*"
